Goal: Information Seeking & Learning: Check status

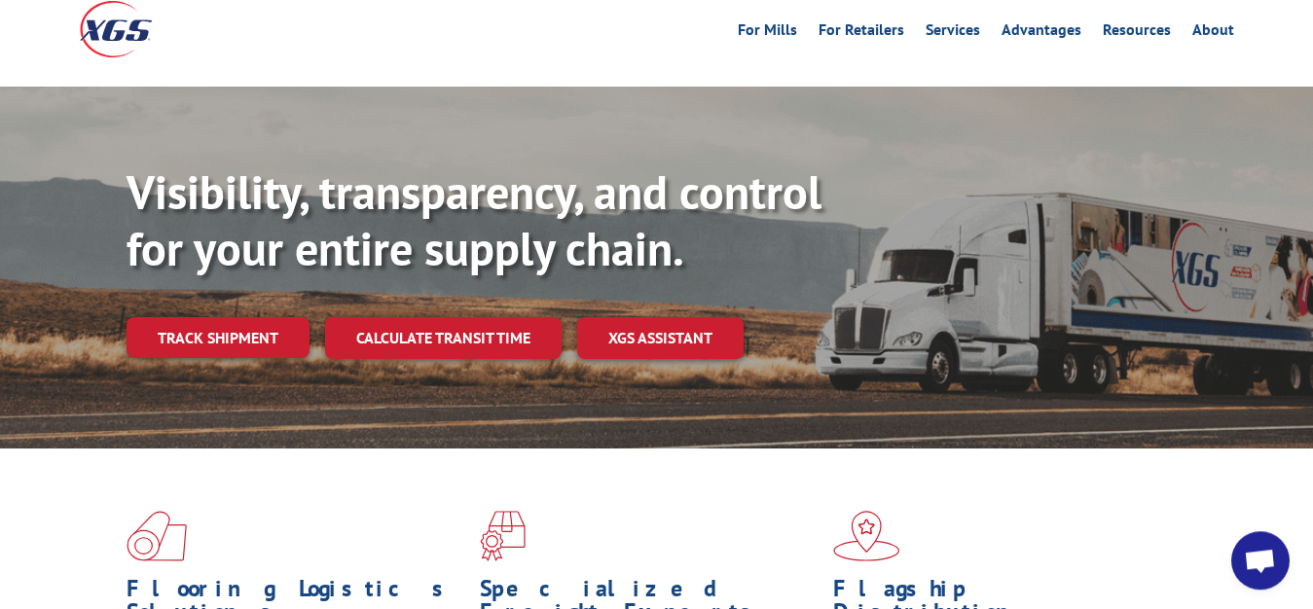
scroll to position [99, 0]
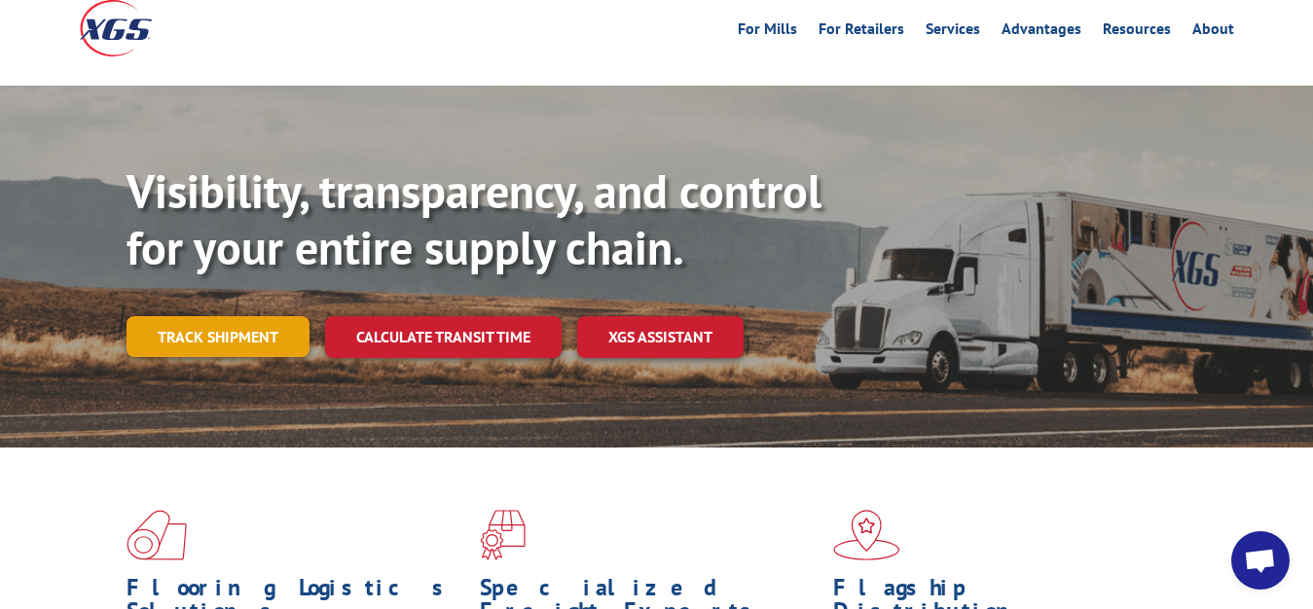
click at [242, 316] on link "Track shipment" at bounding box center [218, 336] width 183 height 41
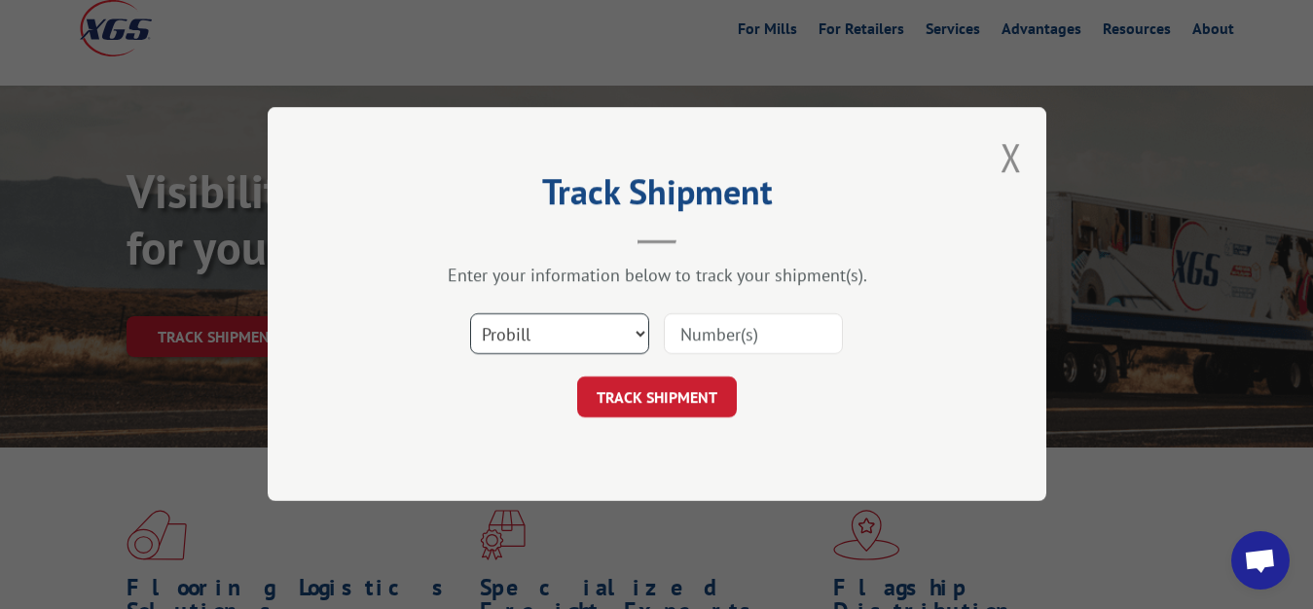
click at [470, 314] on select "Select category... Probill BOL PO" at bounding box center [559, 334] width 179 height 41
select select "bol"
click option "BOL" at bounding box center [0, 0] width 0 height 0
click at [694, 333] on input at bounding box center [753, 334] width 179 height 41
click at [690, 331] on input at bounding box center [753, 334] width 179 height 41
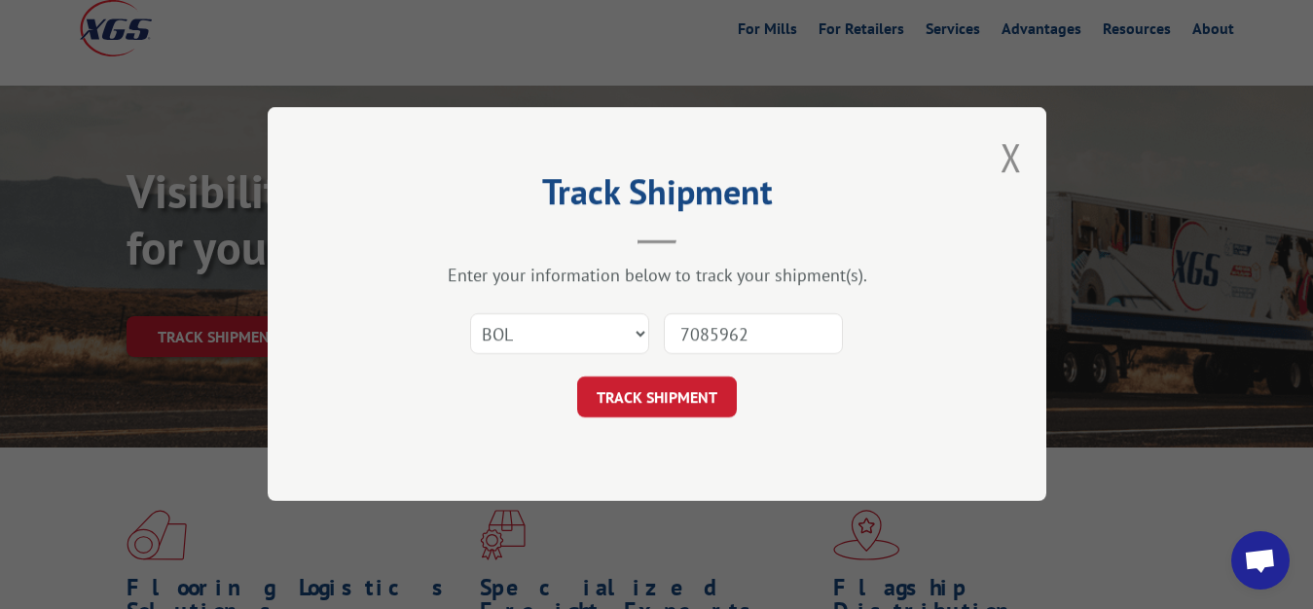
type input "7085962"
click button "TRACK SHIPMENT" at bounding box center [657, 398] width 160 height 41
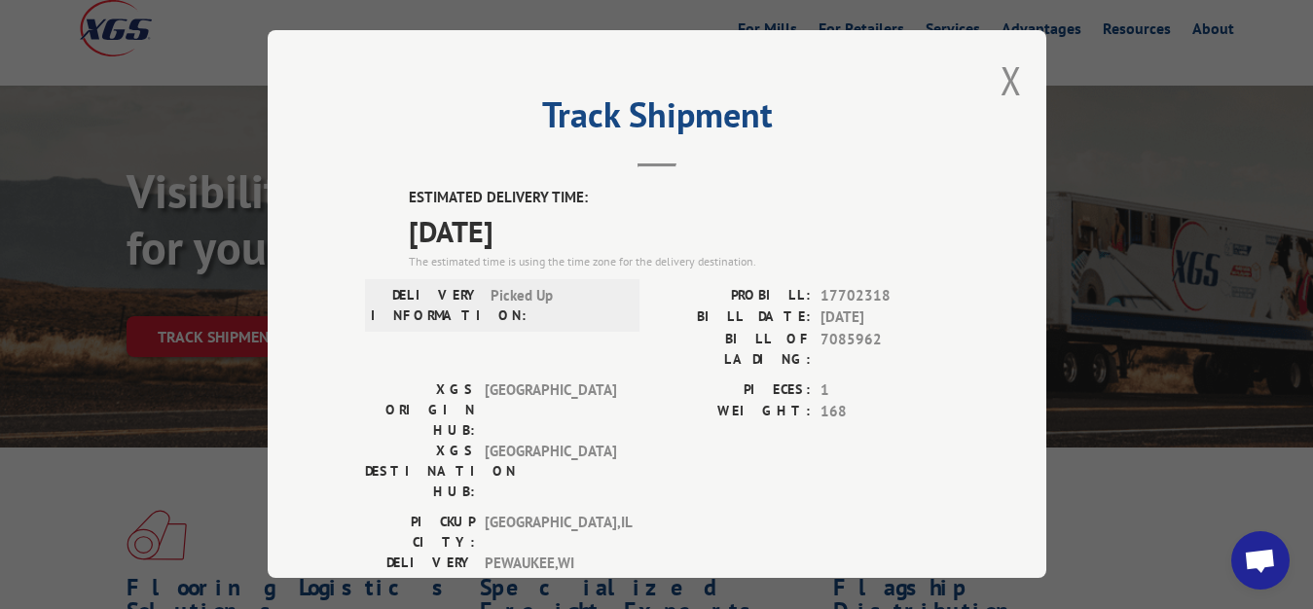
drag, startPoint x: 1001, startPoint y: 77, endPoint x: 686, endPoint y: 263, distance: 365.3
click at [1001, 87] on button "Close modal" at bounding box center [1011, 81] width 21 height 52
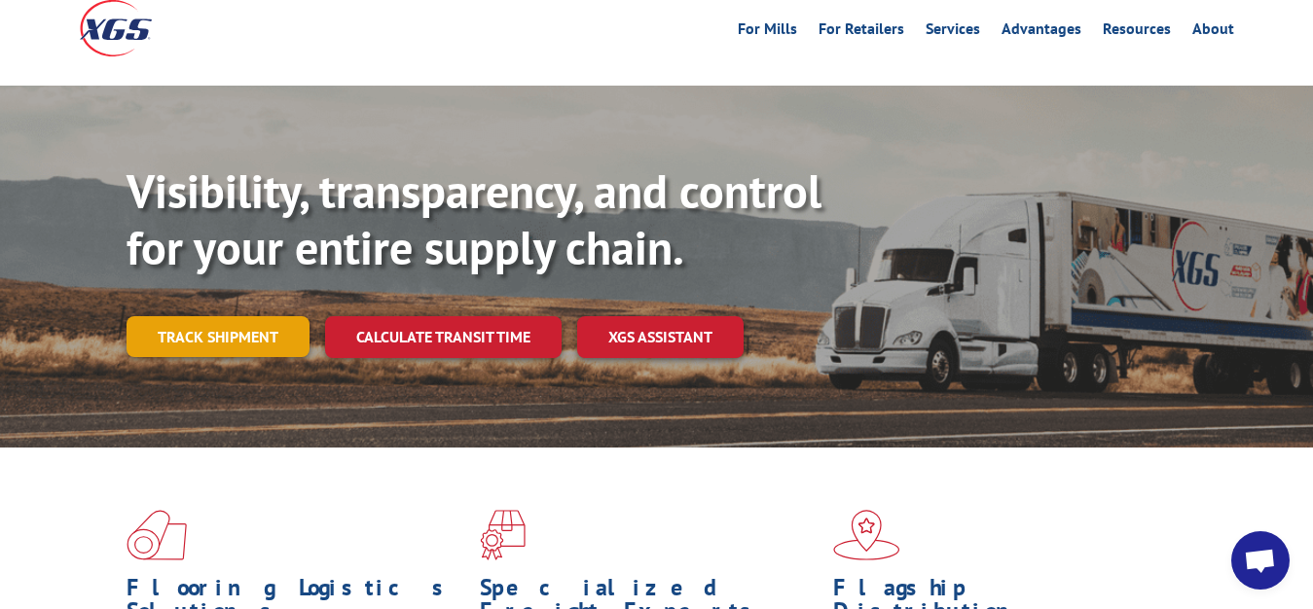
click at [192, 316] on link "Track shipment" at bounding box center [218, 336] width 183 height 41
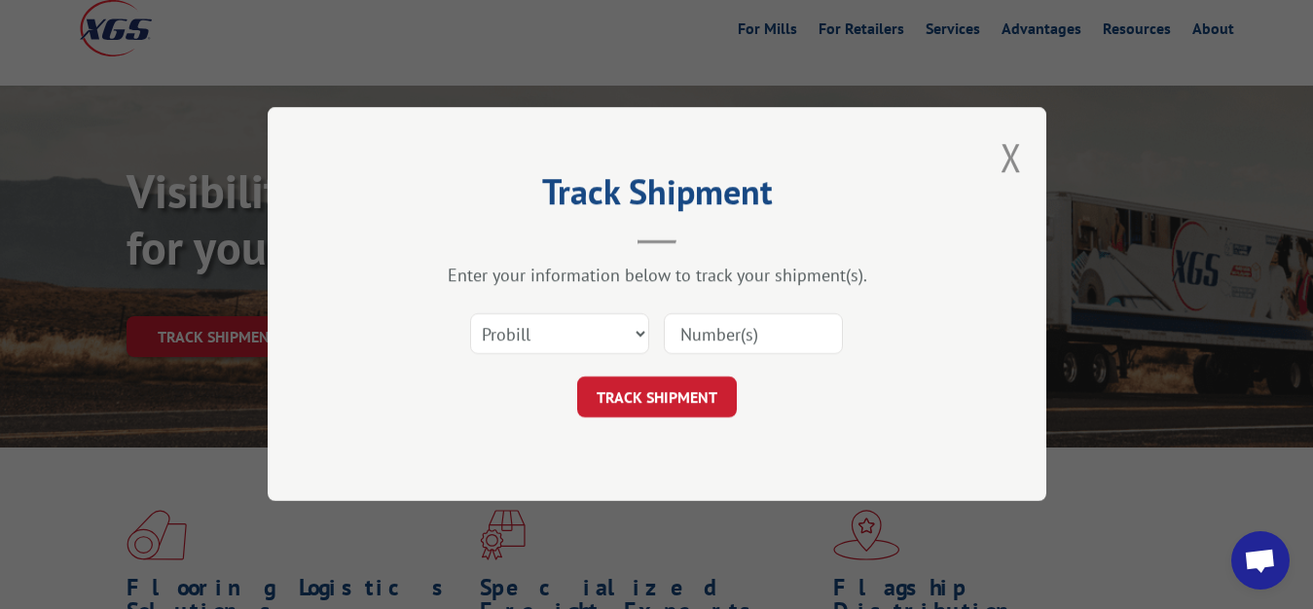
scroll to position [0, 0]
click at [470, 314] on select "Select category... Probill BOL PO" at bounding box center [559, 334] width 179 height 41
select select "bol"
click option "BOL" at bounding box center [0, 0] width 0 height 0
drag, startPoint x: 699, startPoint y: 336, endPoint x: 702, endPoint y: 302, distance: 34.2
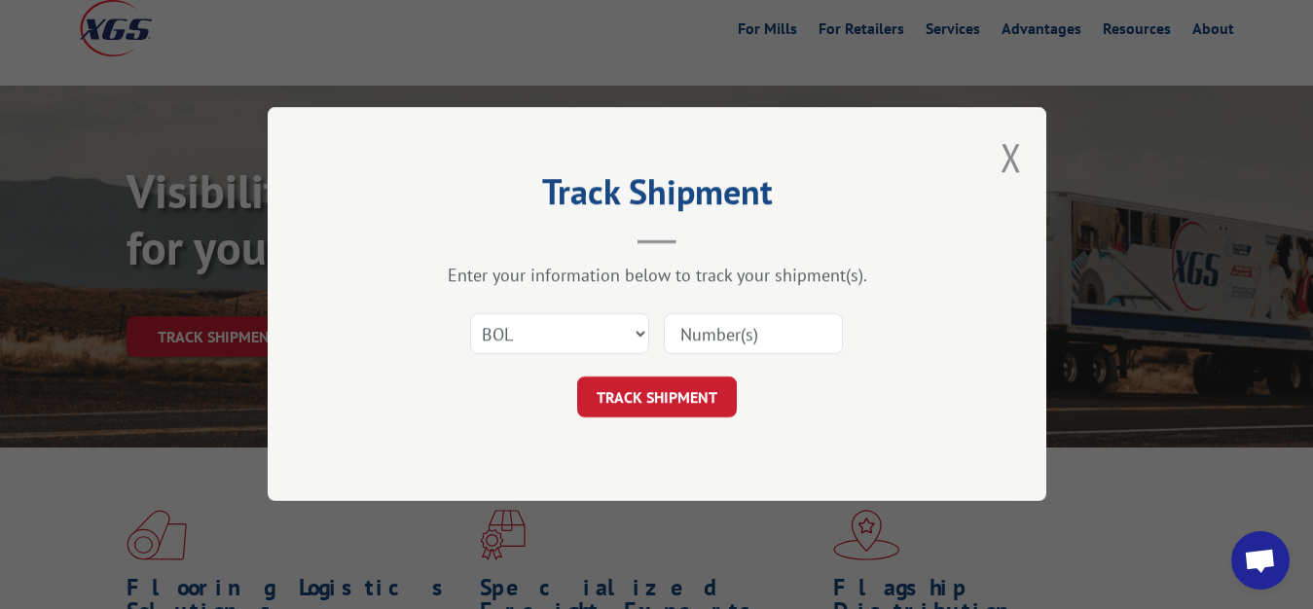
click at [699, 331] on input at bounding box center [753, 334] width 179 height 41
type input "7086112"
click button "TRACK SHIPMENT" at bounding box center [657, 398] width 160 height 41
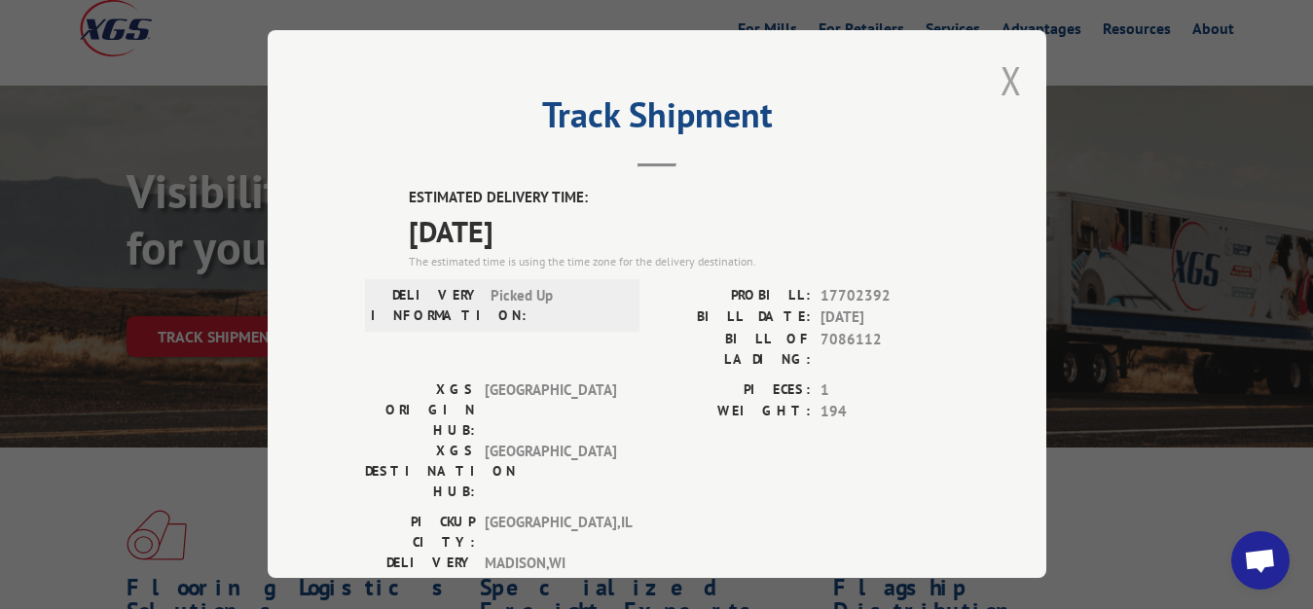
click at [1001, 84] on button "Close modal" at bounding box center [1011, 81] width 21 height 52
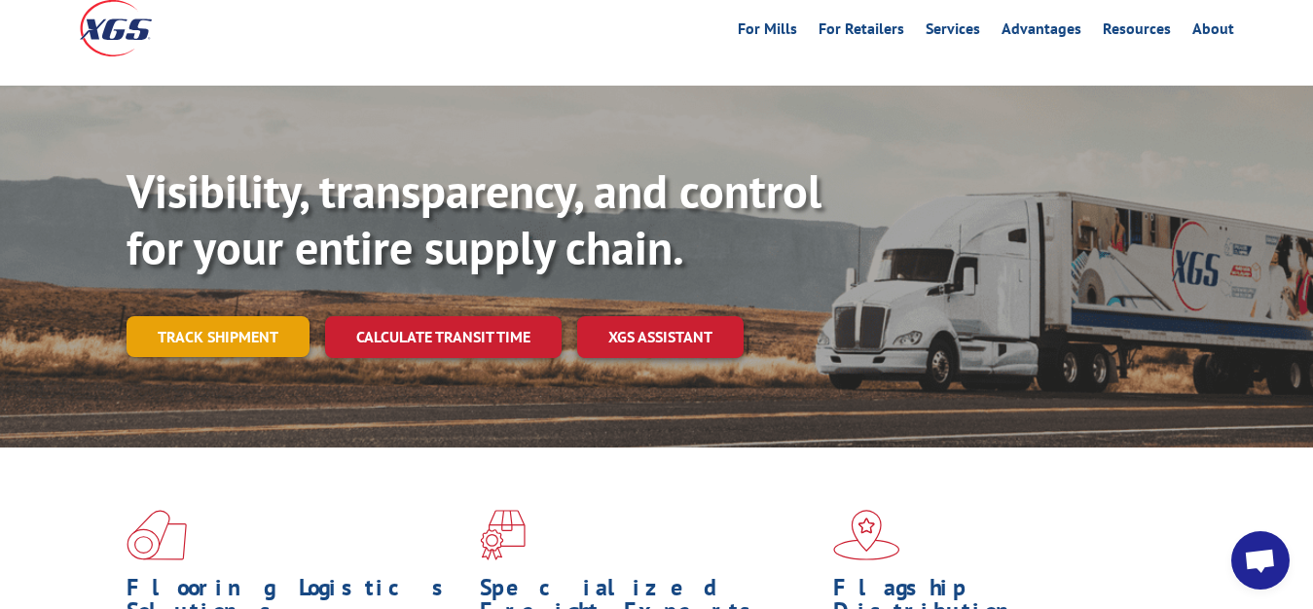
click at [193, 316] on link "Track shipment" at bounding box center [218, 336] width 183 height 41
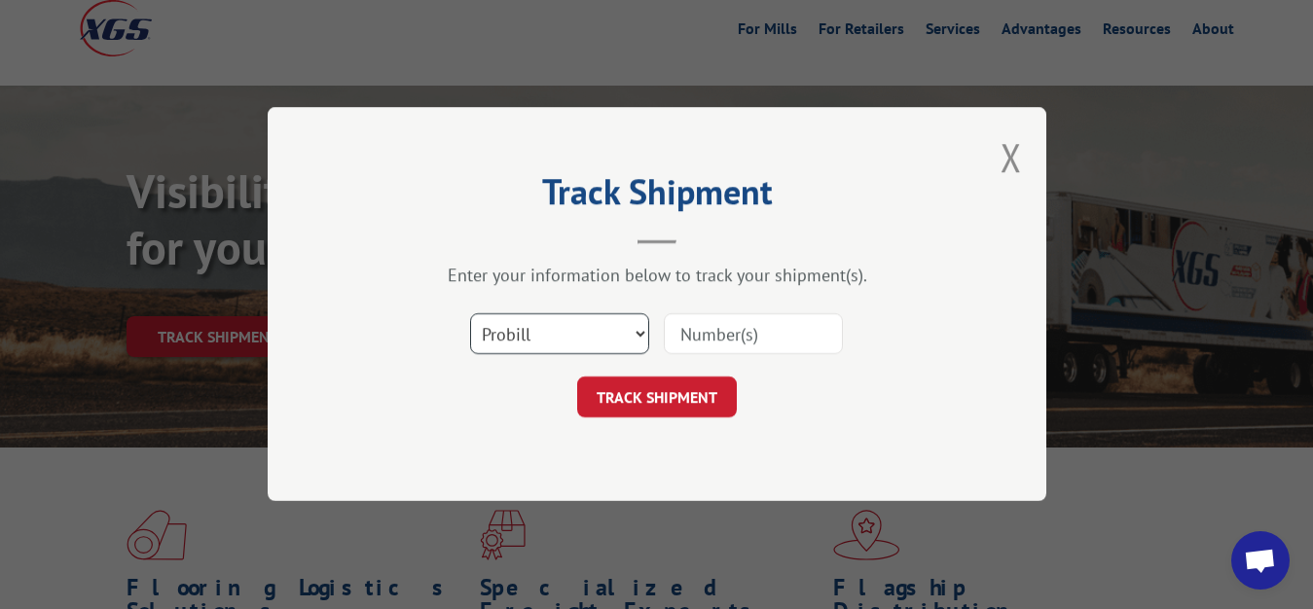
click at [470, 314] on select "Select category... Probill BOL PO" at bounding box center [559, 334] width 179 height 41
select select "bol"
click option "BOL" at bounding box center [0, 0] width 0 height 0
drag, startPoint x: 701, startPoint y: 329, endPoint x: 702, endPoint y: 265, distance: 64.3
click at [701, 328] on input at bounding box center [753, 334] width 179 height 41
